Goal: Task Accomplishment & Management: Manage account settings

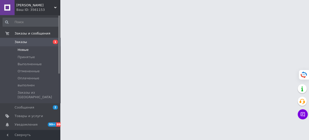
click at [19, 50] on span "Новые" at bounding box center [23, 49] width 11 height 5
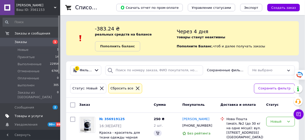
click at [22, 114] on span "Товары и услуги" at bounding box center [29, 116] width 28 height 5
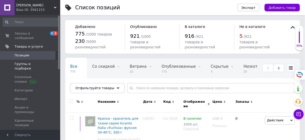
click at [31, 62] on span "Группы и подборки" at bounding box center [31, 66] width 32 height 9
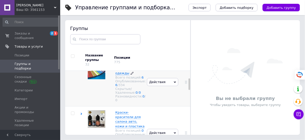
scroll to position [20, 0]
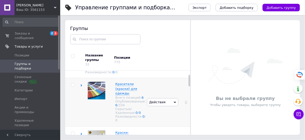
click at [82, 86] on icon at bounding box center [81, 85] width 2 height 2
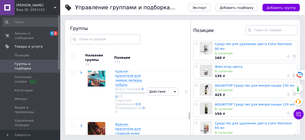
scroll to position [703, 0]
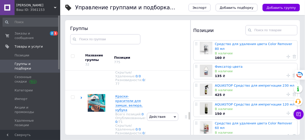
click at [136, 25] on link "1" at bounding box center [137, 23] width 2 height 4
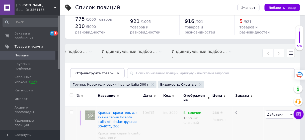
scroll to position [32, 0]
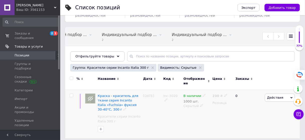
click at [276, 95] on span "Действия" at bounding box center [276, 97] width 16 height 4
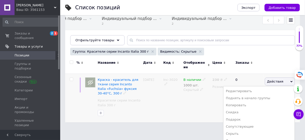
scroll to position [71, 0]
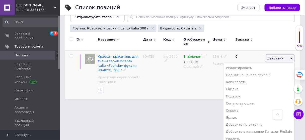
click at [279, 56] on span "Действия" at bounding box center [276, 58] width 16 height 4
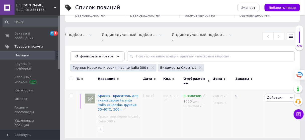
click at [273, 97] on span "Действия" at bounding box center [280, 97] width 30 height 8
click at [91, 58] on div "Все 775 Со скидкой 0 Удалить Редактировать Витрина 22 Удалить Редактировать Опу…" at bounding box center [182, 82] width 235 height 111
click at [91, 96] on icon at bounding box center [90, 98] width 5 height 5
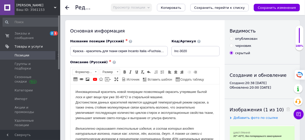
click at [231, 39] on input "опубликован" at bounding box center [231, 38] width 3 height 3
radio input "true"
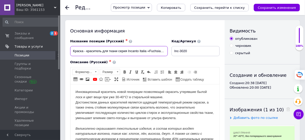
click at [156, 54] on input "Краска - краситель для ткани cерия Incanto Italia «Fuchsia» фуксия 30-40°С, 300…" at bounding box center [119, 51] width 98 height 10
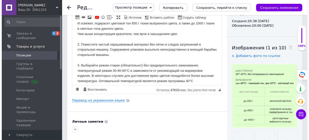
scroll to position [100, 0]
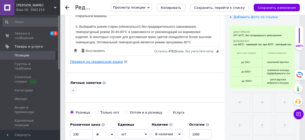
click at [84, 60] on link "Перевод на украинском языке" at bounding box center [96, 62] width 53 height 4
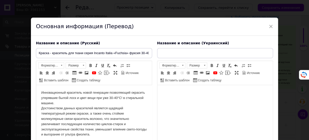
scroll to position [0, 0]
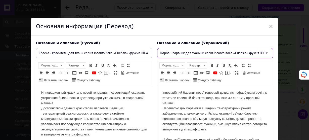
drag, startPoint x: 234, startPoint y: 53, endPoint x: 258, endPoint y: 54, distance: 24.4
click at [258, 54] on input "Фарба - барвник для тканини серія Incanto Italia «Fuchsia» фуксія 300 г" at bounding box center [215, 53] width 116 height 10
paste input "Rosso vino» вінний червоний"
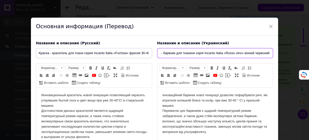
drag, startPoint x: 240, startPoint y: 54, endPoint x: 225, endPoint y: 54, distance: 15.3
click at [225, 54] on input "Фарба - барвник для тканини серія Incanto Italia «Rosso vino» вінний червоний 3…" at bounding box center [215, 53] width 116 height 10
type input "Фарба - барвник для тканини серія Incanto Italia «Rosso vino» вінний червоний 3…"
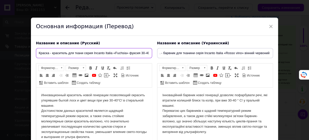
scroll to position [0, 0]
paste input "Rosso vino"
drag, startPoint x: 126, startPoint y: 52, endPoint x: 114, endPoint y: 54, distance: 11.4
click at [114, 54] on input "Краска - краситель для ткани cерия Incanto Italia «Rosso vino» фуксия 30-40°С, …" at bounding box center [94, 53] width 116 height 10
drag, startPoint x: 134, startPoint y: 53, endPoint x: 144, endPoint y: 53, distance: 10.6
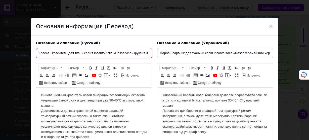
click at [144, 53] on input "Краска - краситель для ткани cерия Incanto Italia «Rosso vino» фуксия 30-40°С, …" at bounding box center [94, 53] width 116 height 10
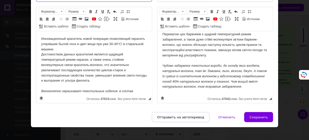
scroll to position [60, 0]
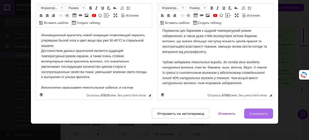
type input "Краска - краситель для ткани cерия Incanto Italia «Rosso vino» винный красный 3…"
click at [261, 113] on span "Сохранить" at bounding box center [258, 114] width 18 height 4
type input "Краска - краситель для ткани cерия Incanto Italia «Rosso vino» винный красный 3…"
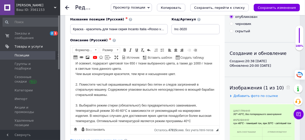
scroll to position [20, 0]
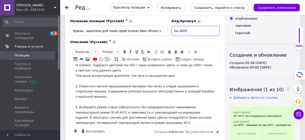
click at [187, 31] on input "Inc-3020" at bounding box center [196, 31] width 48 height 10
type input "Inc-3030"
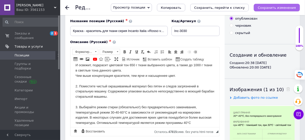
click at [281, 7] on icon "Сохранить изменения" at bounding box center [277, 8] width 38 height 4
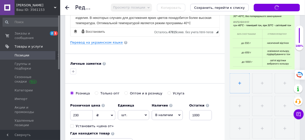
scroll to position [121, 0]
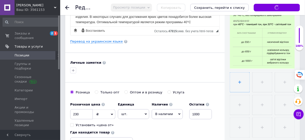
click at [247, 79] on input "file" at bounding box center [240, 82] width 20 height 20
type input "C:\fakepath\rosso-vino-300.jpg"
click at [265, 85] on input "file" at bounding box center [262, 82] width 20 height 20
type input "C:\fakepath\rosso-vino.jpg"
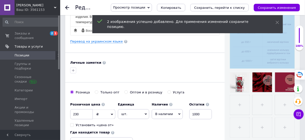
drag, startPoint x: 268, startPoint y: 51, endPoint x: 252, endPoint y: 90, distance: 41.9
click at [244, 100] on div at bounding box center [262, 70] width 65 height 133
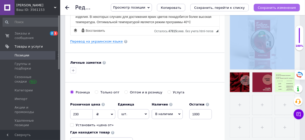
click at [280, 6] on icon "Сохранить изменения" at bounding box center [277, 8] width 38 height 4
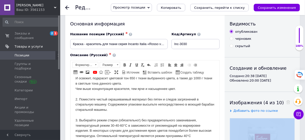
scroll to position [0, 0]
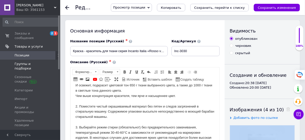
click at [26, 62] on span "Группы и подборки" at bounding box center [31, 66] width 32 height 9
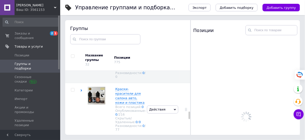
scroll to position [696, 0]
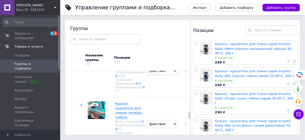
click at [142, 17] on link "27" at bounding box center [144, 16] width 4 height 4
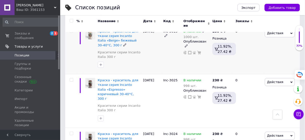
scroll to position [984, 0]
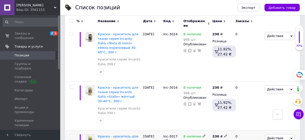
click at [283, 134] on span "Действия" at bounding box center [280, 138] width 30 height 8
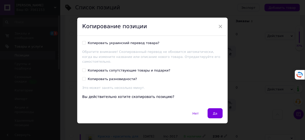
scroll to position [958, 0]
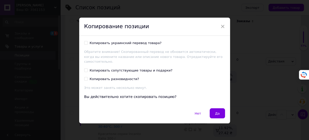
click at [84, 44] on input "Копировать украинский перевод товара?" at bounding box center [85, 42] width 3 height 3
checkbox input "true"
click at [218, 111] on span "Да" at bounding box center [217, 113] width 5 height 4
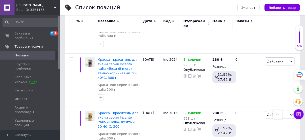
scroll to position [0, 352]
